Goal: Task Accomplishment & Management: Manage account settings

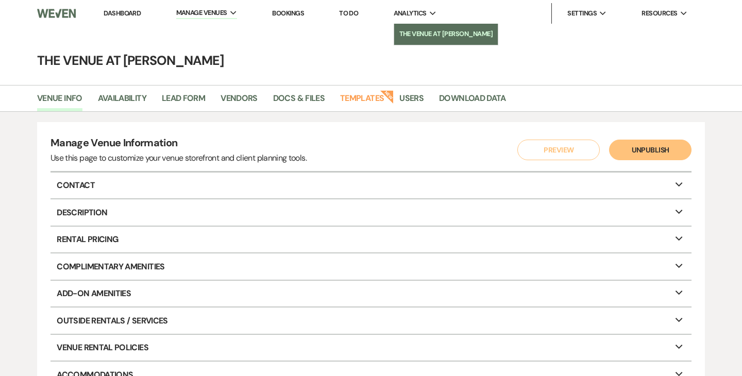
click at [413, 31] on li "The Venue at [PERSON_NAME]" at bounding box center [446, 34] width 94 height 10
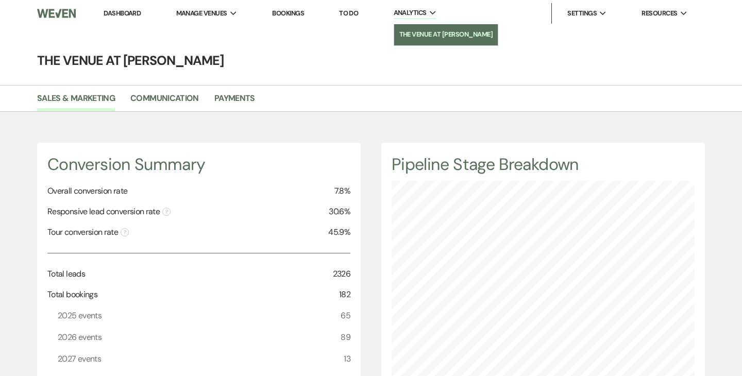
scroll to position [376, 742]
click at [233, 99] on link "Payments" at bounding box center [234, 102] width 41 height 20
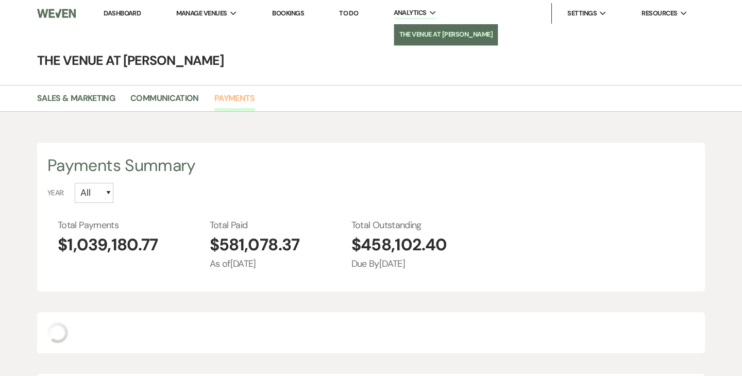
scroll to position [376, 742]
select select "2025"
